Goal: Information Seeking & Learning: Learn about a topic

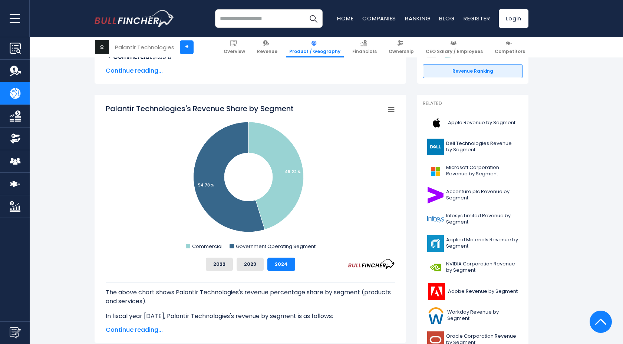
scroll to position [166, 0]
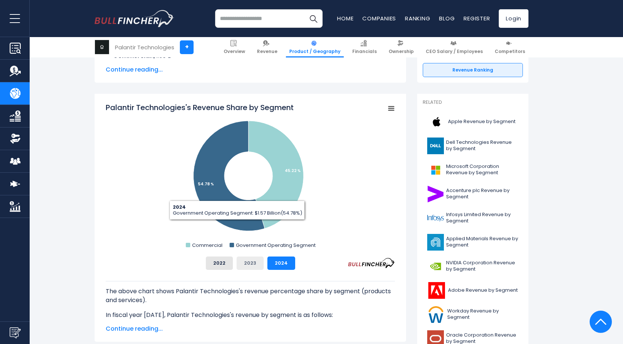
click at [254, 268] on button "2023" at bounding box center [250, 263] width 27 height 13
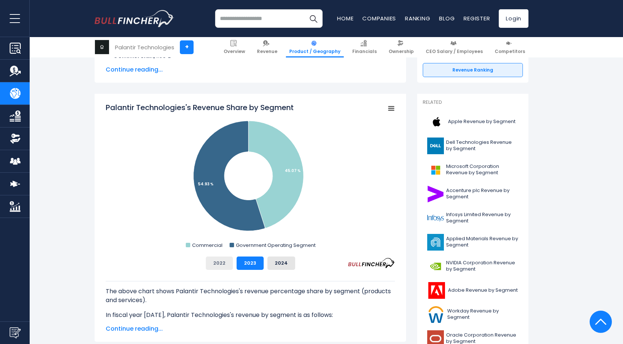
click at [223, 263] on button "2022" at bounding box center [219, 263] width 27 height 13
click at [283, 266] on button "2024" at bounding box center [281, 263] width 28 height 13
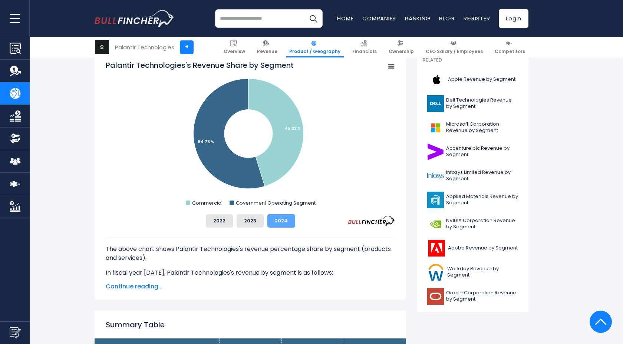
scroll to position [227, 0]
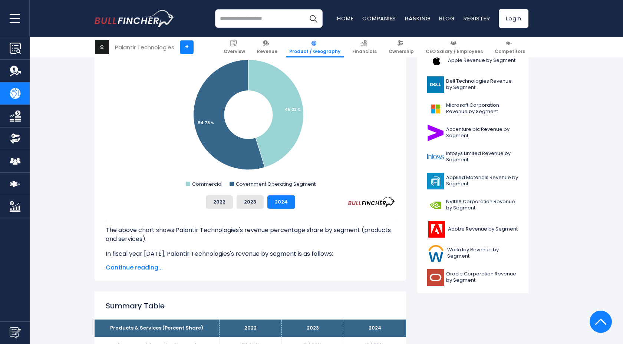
click at [135, 269] on span "Continue reading..." at bounding box center [250, 267] width 289 height 9
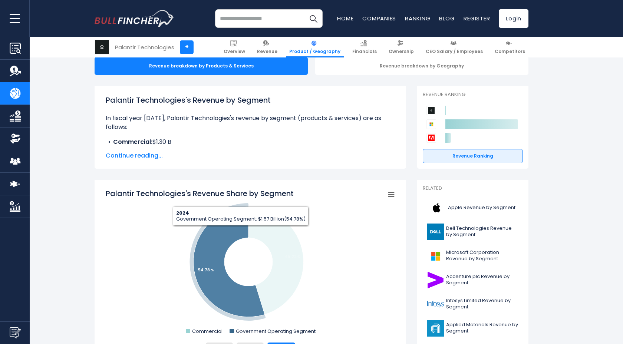
scroll to position [85, 0]
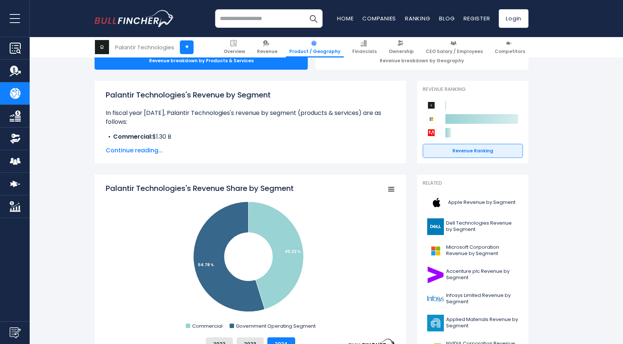
click at [128, 151] on span "Continue reading..." at bounding box center [250, 150] width 289 height 9
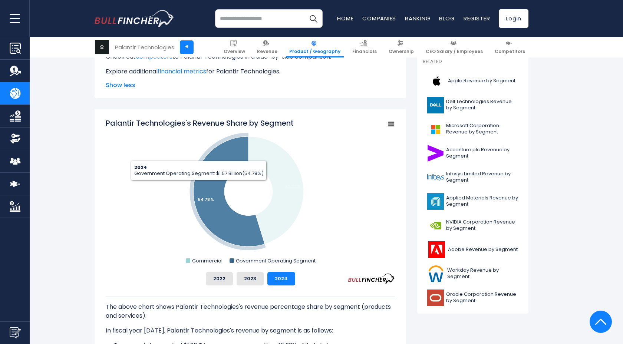
scroll to position [209, 0]
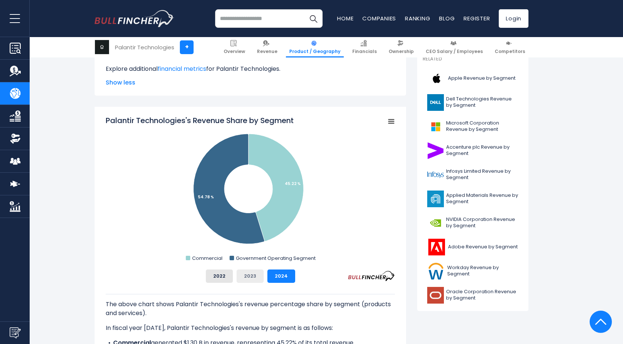
click at [253, 274] on button "2023" at bounding box center [250, 276] width 27 height 13
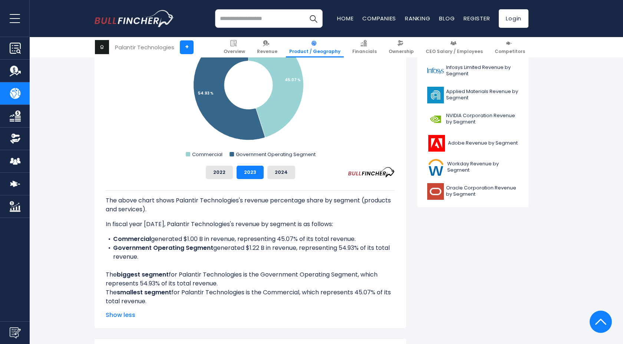
scroll to position [314, 0]
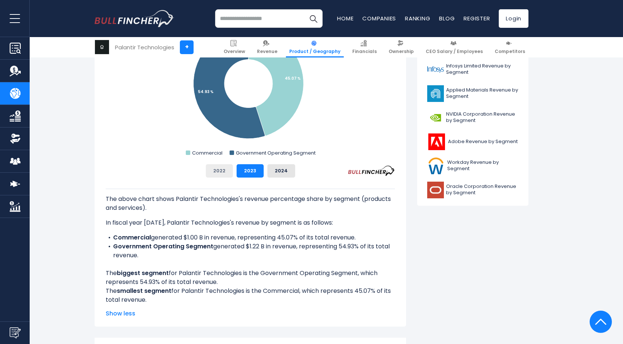
click at [221, 172] on button "2022" at bounding box center [219, 170] width 27 height 13
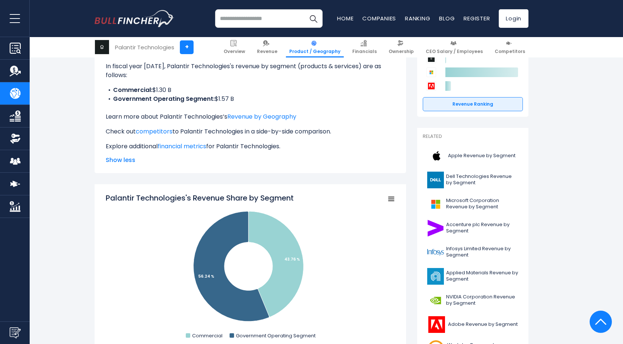
scroll to position [0, 0]
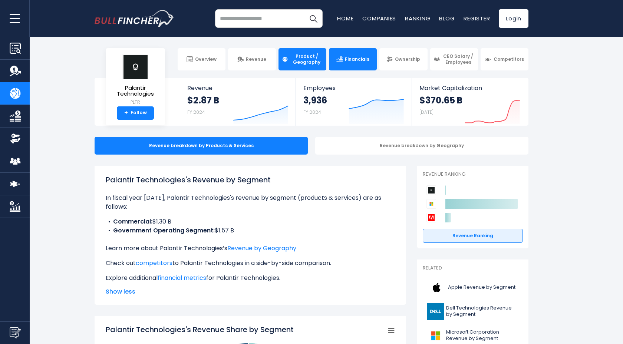
click at [352, 60] on span "Financials" at bounding box center [357, 59] width 24 height 6
click at [238, 115] on icon "Created with Highcharts 12.1.2" at bounding box center [261, 108] width 56 height 31
click at [200, 96] on strong "$2.87 B" at bounding box center [203, 100] width 32 height 11
click at [192, 86] on span "Revenue" at bounding box center [237, 88] width 101 height 7
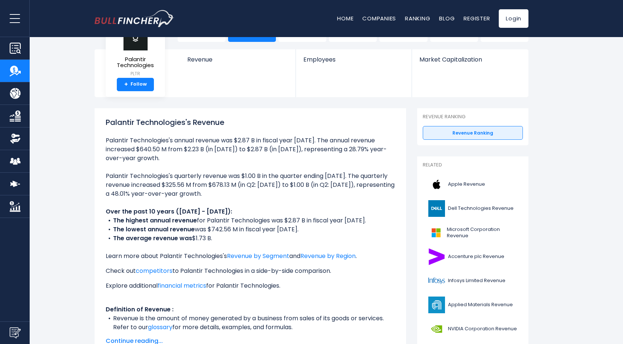
scroll to position [44, 0]
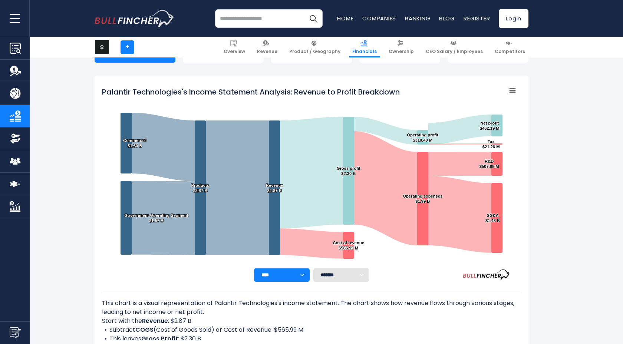
scroll to position [66, 0]
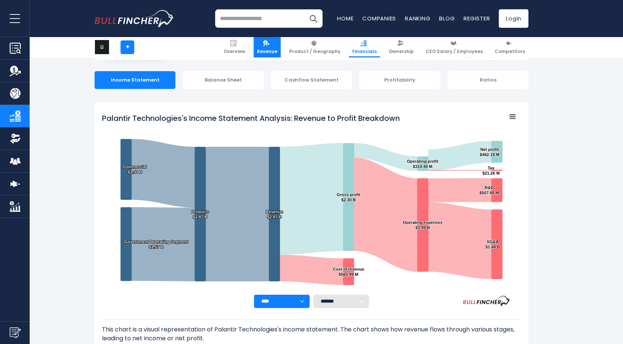
click at [277, 51] on span "Revenue" at bounding box center [267, 52] width 20 height 6
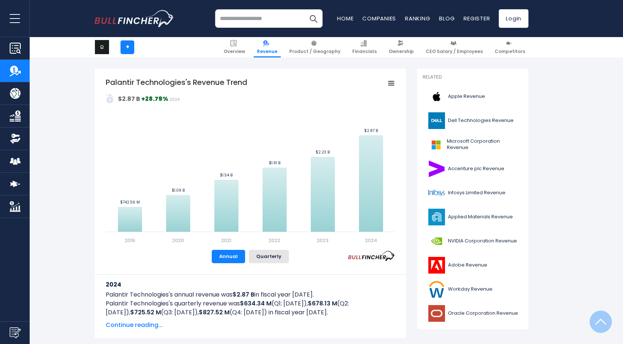
scroll to position [157, 0]
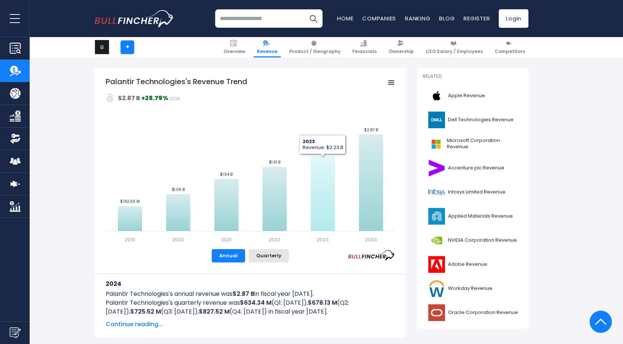
click at [322, 198] on icon "Palantir Technologies's Revenue Trend" at bounding box center [323, 193] width 24 height 75
click at [325, 182] on icon "Palantir Technologies's Revenue Trend" at bounding box center [323, 193] width 24 height 75
click at [264, 255] on button "Quarterly" at bounding box center [269, 255] width 40 height 13
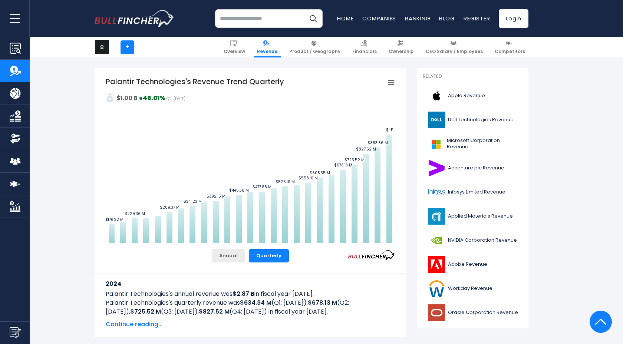
click at [237, 257] on button "Annual" at bounding box center [228, 255] width 33 height 13
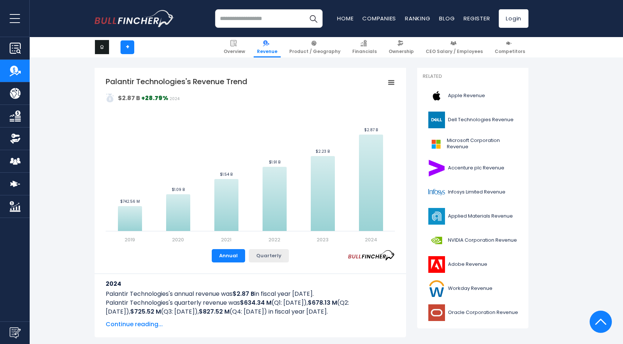
click at [270, 257] on button "Quarterly" at bounding box center [269, 255] width 40 height 13
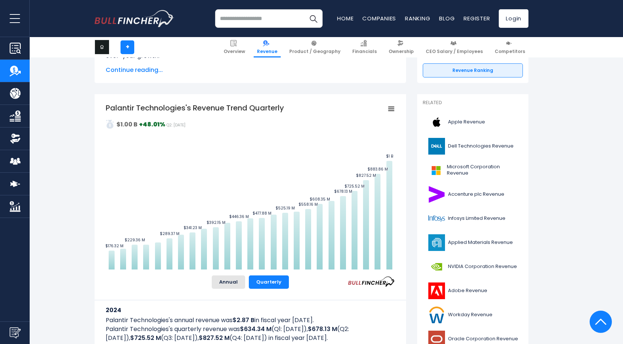
scroll to position [130, 0]
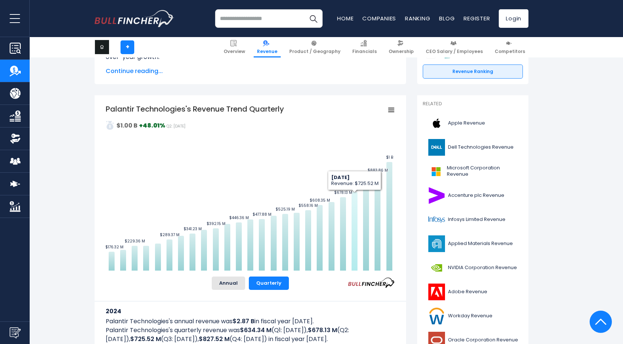
click at [353, 205] on icon "Palantir Technologies's Revenue Trend Quarterly" at bounding box center [355, 231] width 6 height 79
click at [356, 205] on icon "Palantir Technologies's Revenue Trend Quarterly" at bounding box center [355, 231] width 6 height 79
drag, startPoint x: 356, startPoint y: 205, endPoint x: 346, endPoint y: 205, distance: 9.6
click at [346, 205] on icon "Created with Highcharts 12.1.2 Values Chart context menu Palantir Technologies'…" at bounding box center [250, 187] width 289 height 167
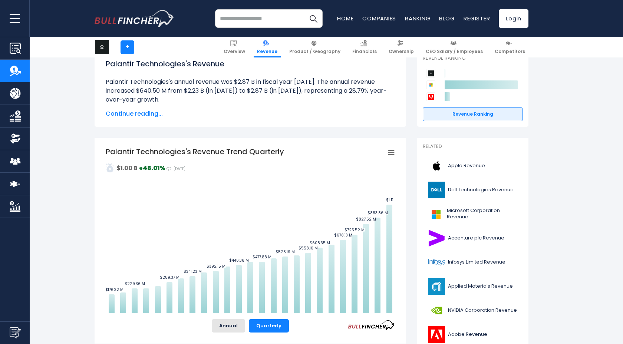
scroll to position [69, 0]
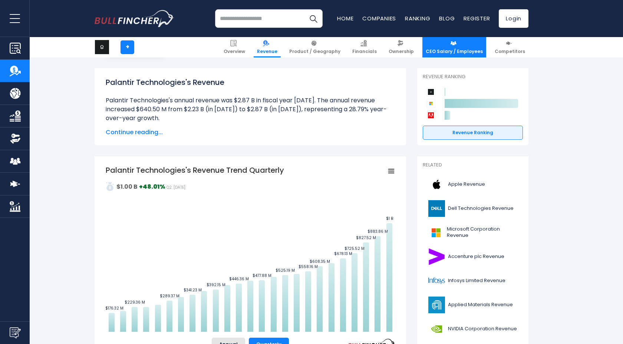
click at [449, 47] on link "CEO Salary / Employees" at bounding box center [454, 47] width 64 height 20
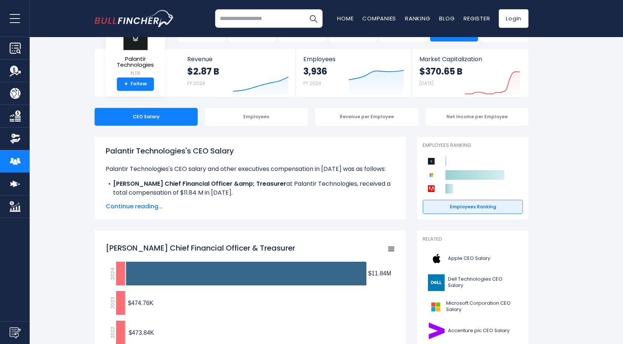
scroll to position [30, 0]
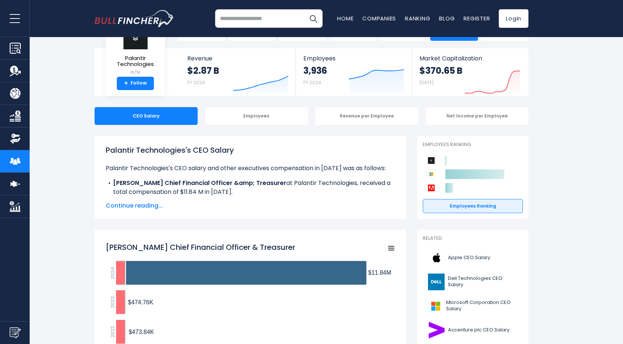
click at [119, 199] on div "Palantir Technologies's CEO Salary Palantir Technologies's CEO salary and other…" at bounding box center [250, 178] width 289 height 66
click at [122, 202] on span "Continue reading..." at bounding box center [250, 205] width 289 height 9
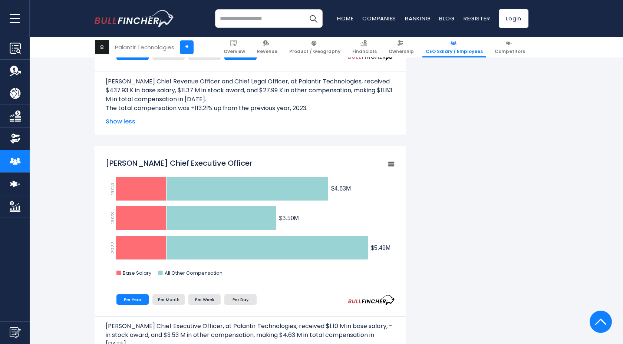
scroll to position [687, 0]
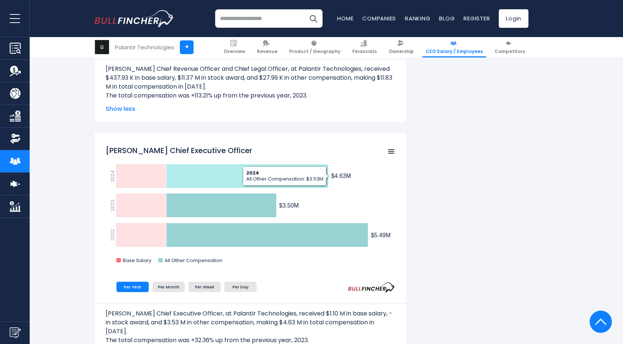
click at [230, 180] on icon "Alexander Karp Chief Executive Officer" at bounding box center [248, 176] width 162 height 24
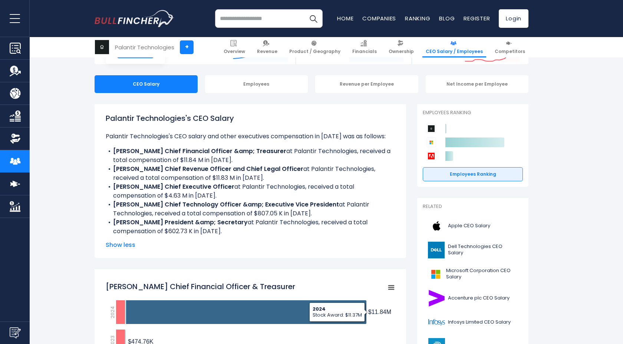
scroll to position [0, 0]
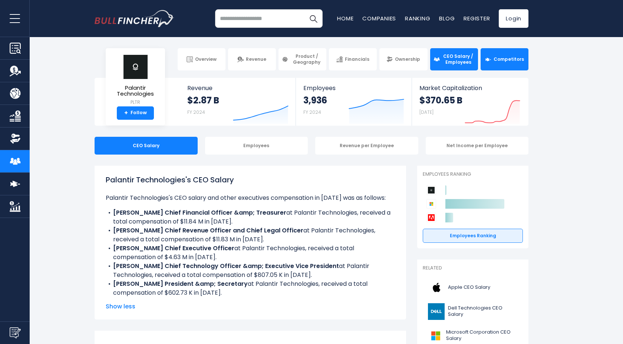
click at [504, 56] on link "Competitors" at bounding box center [505, 59] width 48 height 22
